Goal: Use online tool/utility: Utilize a website feature to perform a specific function

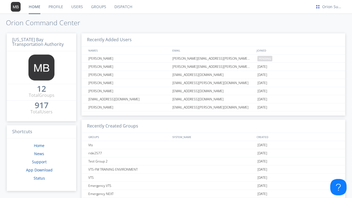
drag, startPoint x: 117, startPoint y: 8, endPoint x: 122, endPoint y: 1, distance: 8.9
click at [117, 8] on link "Dispatch" at bounding box center [123, 7] width 26 height 14
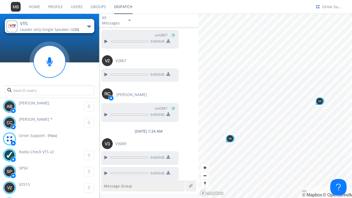
click at [41, 6] on link "Home" at bounding box center [35, 7] width 20 height 14
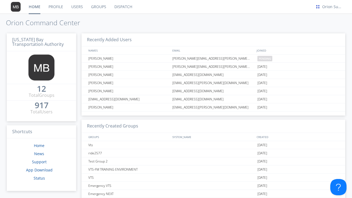
click at [121, 9] on link "Dispatch" at bounding box center [123, 7] width 26 height 14
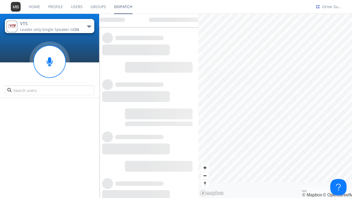
click at [60, 30] on span "Single Speaker is ON" at bounding box center [60, 29] width 37 height 5
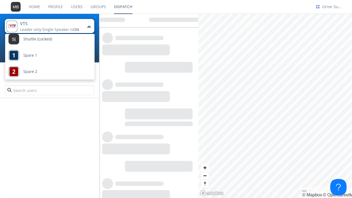
scroll to position [54, 0]
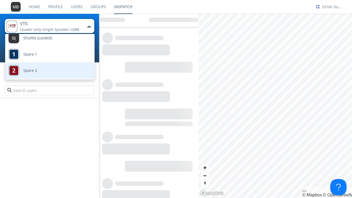
click at [49, 79] on link "Test Group" at bounding box center [45, 87] width 81 height 16
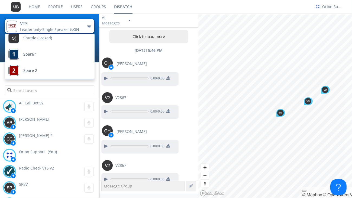
scroll to position [97, 0]
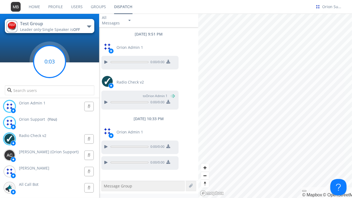
click at [53, 68] on circle at bounding box center [50, 62] width 32 height 32
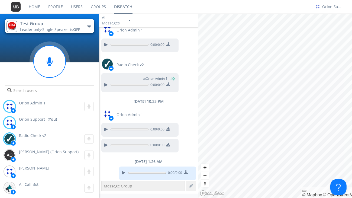
scroll to position [18, 0]
click at [191, 101] on div "[DATE] 10:33 PM" at bounding box center [148, 100] width 99 height 5
drag, startPoint x: 149, startPoint y: 147, endPoint x: 75, endPoint y: 77, distance: 102.0
click at [75, 77] on div at bounding box center [49, 76] width 99 height 46
click at [123, 174] on div at bounding box center [123, 171] width 7 height 7
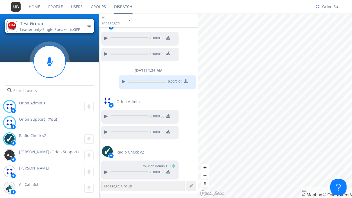
scroll to position [108, 0]
click at [10, 73] on div at bounding box center [49, 76] width 99 height 46
click at [56, 30] on span "Single Speaker is OFF" at bounding box center [61, 29] width 38 height 5
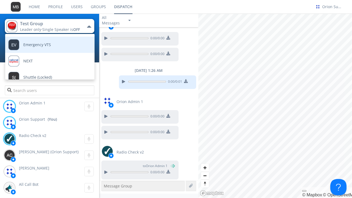
scroll to position [15, 0]
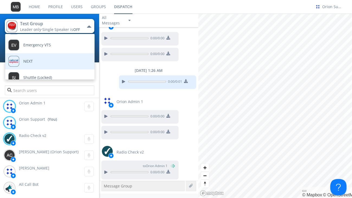
click at [46, 62] on link "NEXT" at bounding box center [45, 61] width 81 height 16
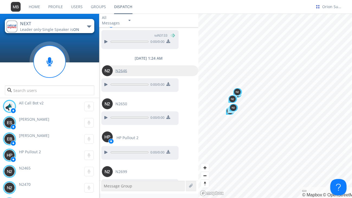
scroll to position [556, 0]
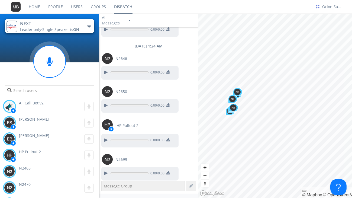
click at [34, 9] on link "Home" at bounding box center [35, 7] width 20 height 14
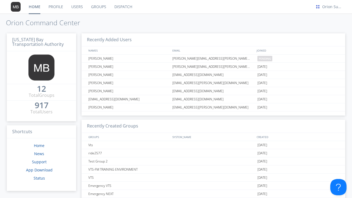
click at [129, 8] on link "Dispatch" at bounding box center [123, 7] width 26 height 14
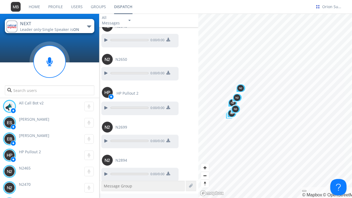
scroll to position [589, 0]
click at [108, 171] on div at bounding box center [105, 173] width 7 height 7
click at [108, 174] on div at bounding box center [105, 173] width 7 height 7
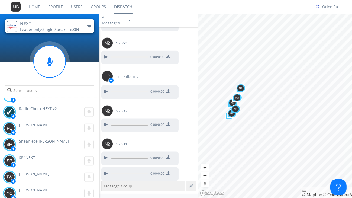
scroll to position [645, 0]
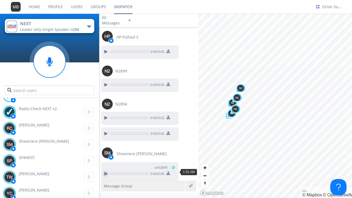
click at [104, 171] on div at bounding box center [105, 174] width 7 height 7
click at [40, 8] on link "Home" at bounding box center [35, 7] width 20 height 14
